Goal: Information Seeking & Learning: Find specific fact

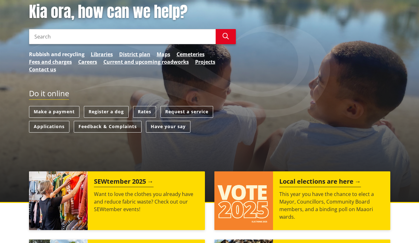
scroll to position [95, 0]
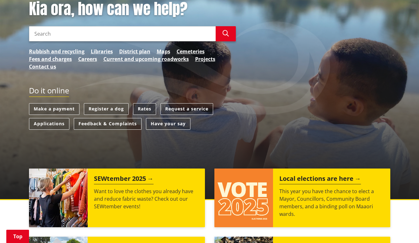
click at [148, 111] on link "Rates" at bounding box center [144, 109] width 23 height 12
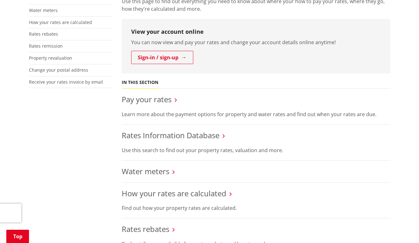
scroll to position [221, 0]
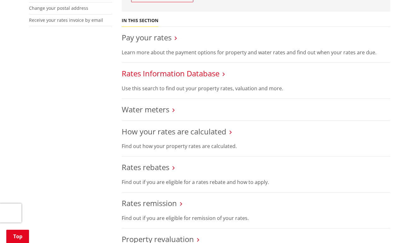
click at [176, 78] on link "Rates Information Database" at bounding box center [171, 73] width 98 height 10
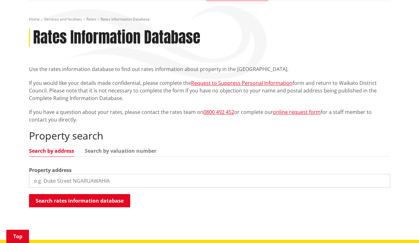
scroll to position [158, 0]
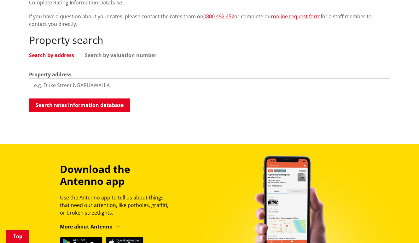
click at [74, 80] on input "search" at bounding box center [209, 85] width 361 height 14
paste input "73 RIVER ROAD NGARUAWAHIA 3720"
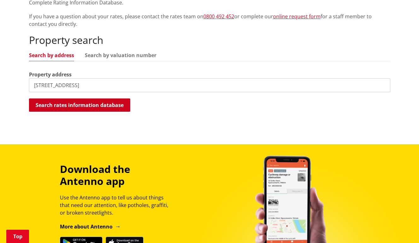
click at [99, 103] on button "Search rates information database" at bounding box center [79, 104] width 101 height 13
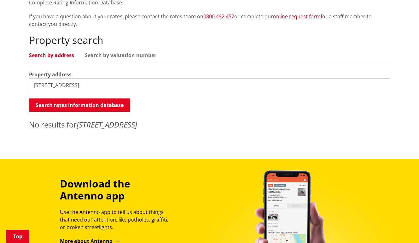
drag, startPoint x: 135, startPoint y: 85, endPoint x: 107, endPoint y: 85, distance: 28.1
click at [107, 85] on input "73 RIVER ROAD NGARUAWAHIA 3720" at bounding box center [209, 85] width 361 height 14
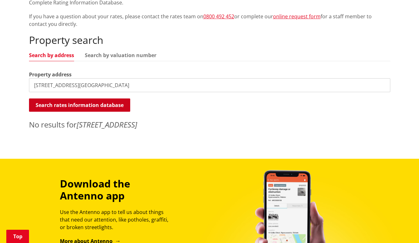
type input "73 RIVER ROAD NGARUAWAHIA"
click at [114, 106] on button "Search rates information database" at bounding box center [79, 104] width 101 height 13
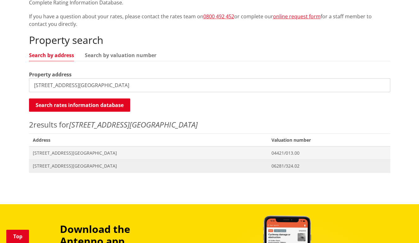
click at [84, 167] on span "[STREET_ADDRESS][GEOGRAPHIC_DATA]" at bounding box center [148, 166] width 231 height 6
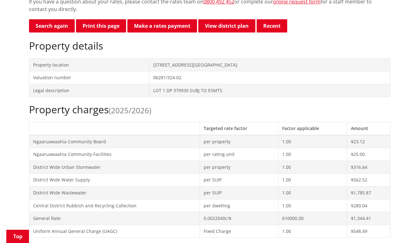
scroll to position [155, 0]
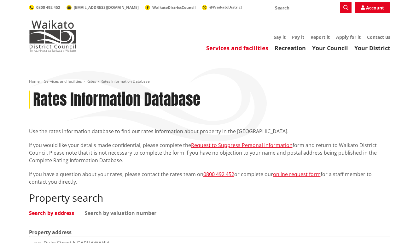
scroll to position [157, 0]
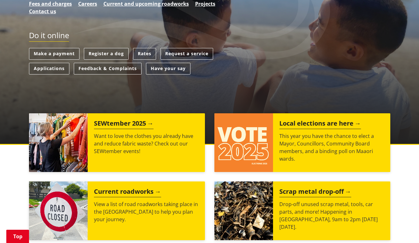
scroll to position [95, 0]
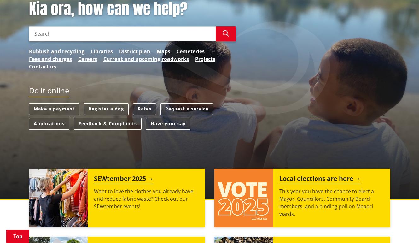
click at [147, 110] on link "Rates" at bounding box center [144, 109] width 23 height 12
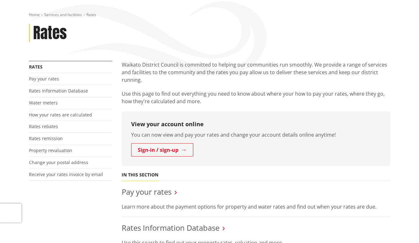
scroll to position [158, 0]
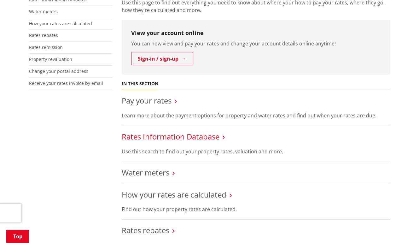
click at [161, 138] on link "Rates Information Database" at bounding box center [171, 136] width 98 height 10
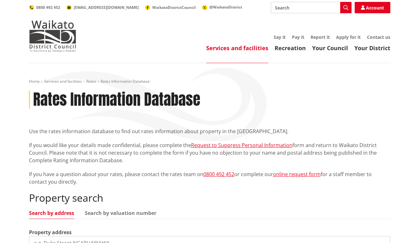
scroll to position [158, 0]
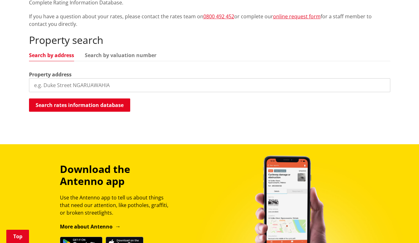
click at [102, 82] on input "search" at bounding box center [209, 85] width 361 height 14
paste input "73 RIVER ROAD NGARUAWAHIA 3720"
drag, startPoint x: 126, startPoint y: 88, endPoint x: 109, endPoint y: 85, distance: 16.9
click at [109, 85] on input "73 RIVER ROAD NGARUAWAHIA 3720" at bounding box center [209, 85] width 361 height 14
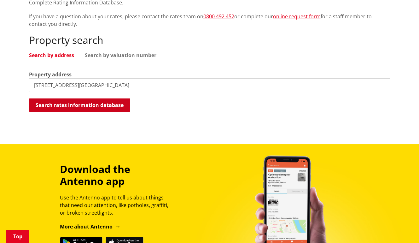
click at [110, 98] on button "Search rates information database" at bounding box center [79, 104] width 101 height 13
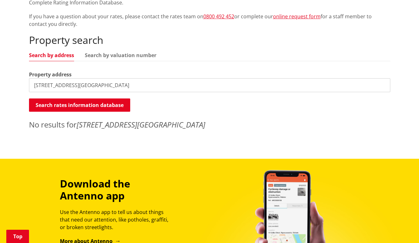
click at [120, 87] on input "73 RIVER ROAD NGARUAWAHIA" at bounding box center [209, 85] width 361 height 14
type input "73 RIVER ROAD NGARUAWAHIA"
click at [113, 95] on div "Property search Search by address Search by valuation number Property address 7…" at bounding box center [209, 82] width 361 height 96
click at [113, 102] on button "Search rates information database" at bounding box center [79, 104] width 101 height 13
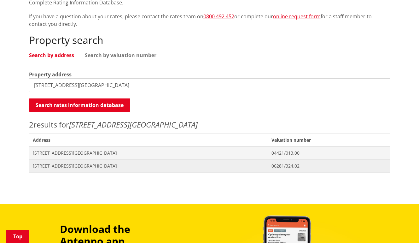
click at [73, 163] on span "[STREET_ADDRESS][GEOGRAPHIC_DATA]" at bounding box center [148, 166] width 231 height 6
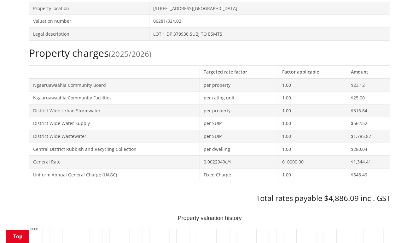
scroll to position [252, 0]
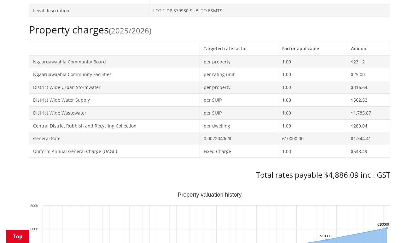
click at [386, 37] on div "Property charges (2025/2026) Targeted rate factor Factor applicable Amount Ngaa…" at bounding box center [209, 102] width 361 height 156
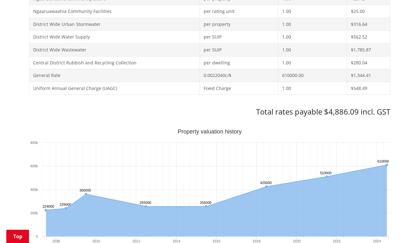
scroll to position [284, 0]
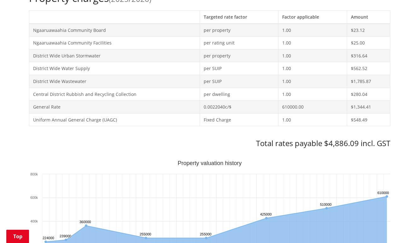
click at [389, 57] on td "$316.64" at bounding box center [368, 55] width 43 height 13
